Goal: Task Accomplishment & Management: Manage account settings

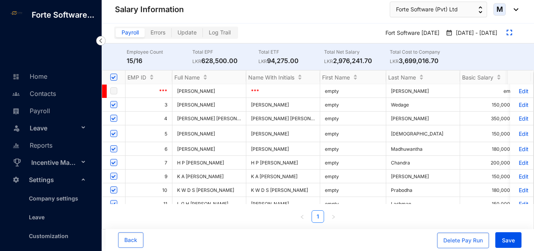
click at [518, 105] on p "Edit" at bounding box center [522, 104] width 14 height 7
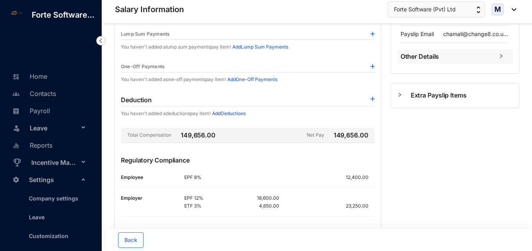
scroll to position [216, 0]
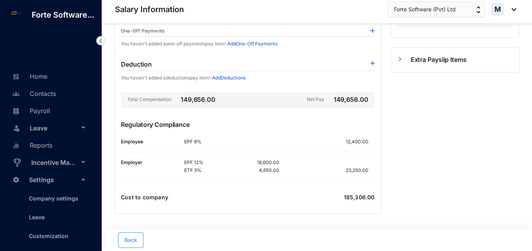
click at [124, 240] on span "Back" at bounding box center [130, 240] width 13 height 8
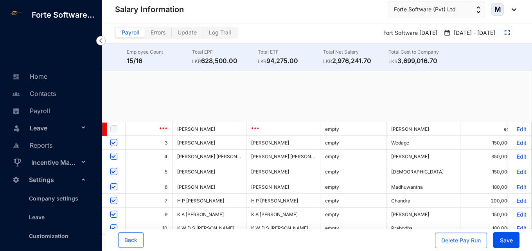
checkbox input "true"
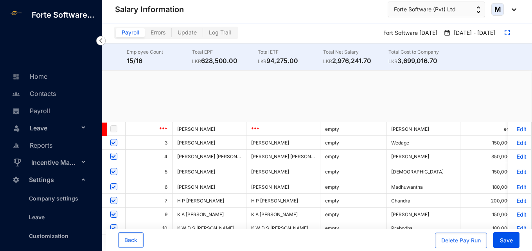
checkbox input "true"
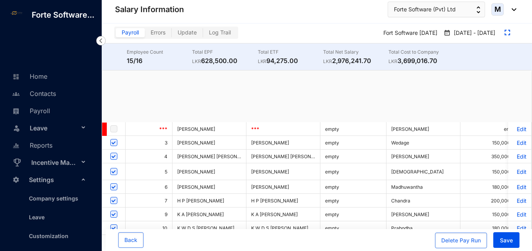
checkbox input "true"
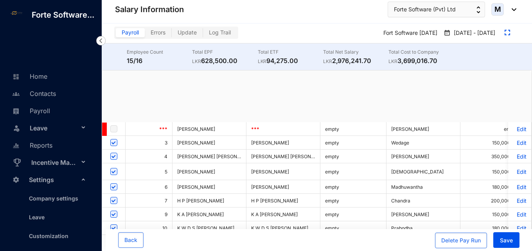
checkbox input "true"
